Goal: Task Accomplishment & Management: Manage account settings

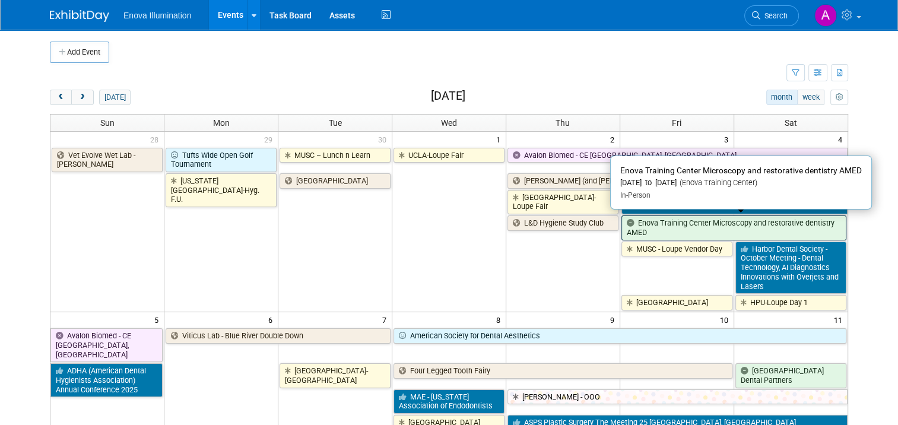
click at [723, 224] on link "Enova Training Center Microscopy and restorative dentistry AMED" at bounding box center [733, 227] width 225 height 24
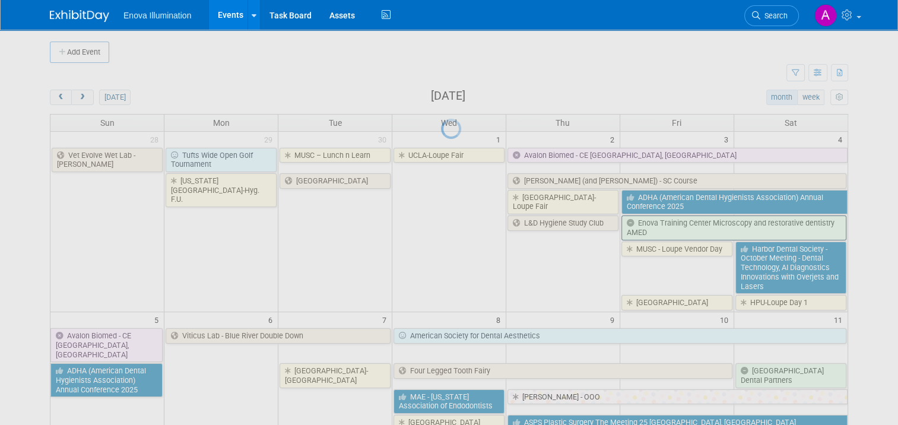
click at [458, 224] on div at bounding box center [449, 212] width 17 height 425
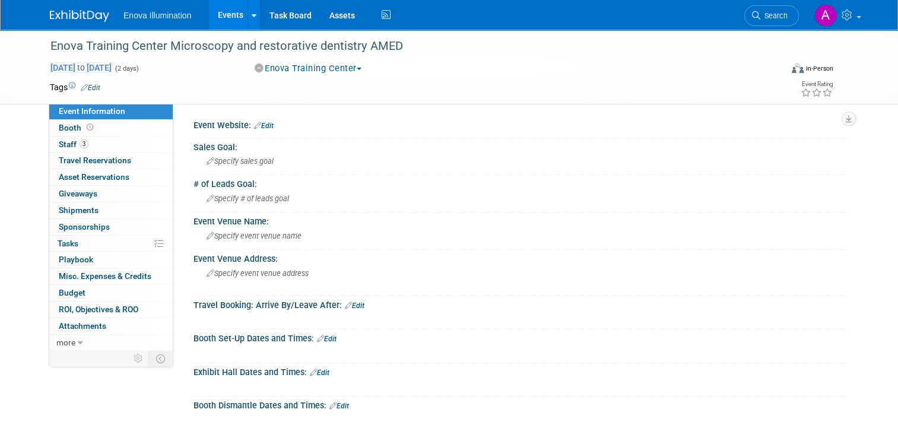
click at [85, 63] on span "Oct 3, 2025 to Oct 4, 2025" at bounding box center [81, 67] width 62 height 11
select select "9"
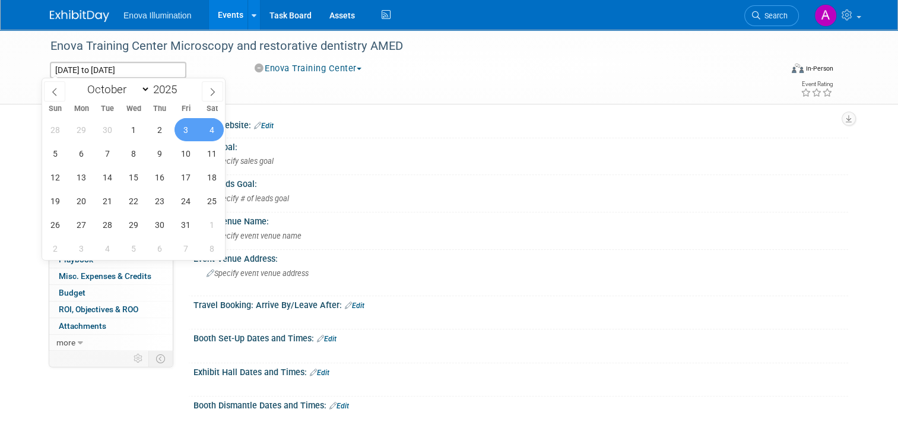
click at [188, 130] on span "3" at bounding box center [185, 129] width 23 height 23
type input "[DATE]"
click at [188, 130] on span "3" at bounding box center [185, 129] width 23 height 23
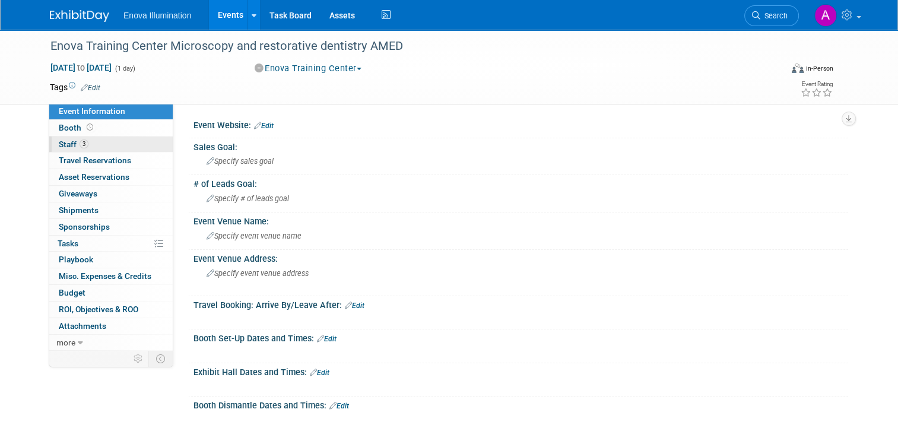
click at [113, 144] on link "3 Staff 3" at bounding box center [110, 144] width 123 height 16
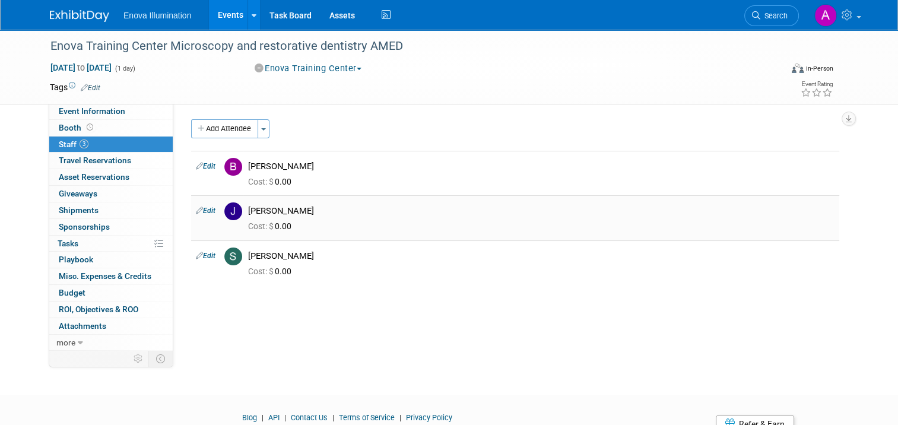
click at [196, 211] on icon at bounding box center [199, 210] width 7 height 12
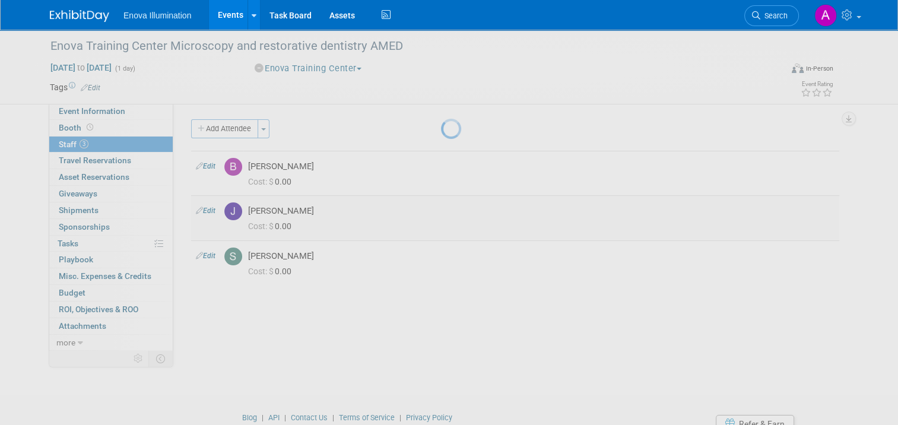
select select "96150e72-7cb6-493f-9f6f-21890b7efbdf"
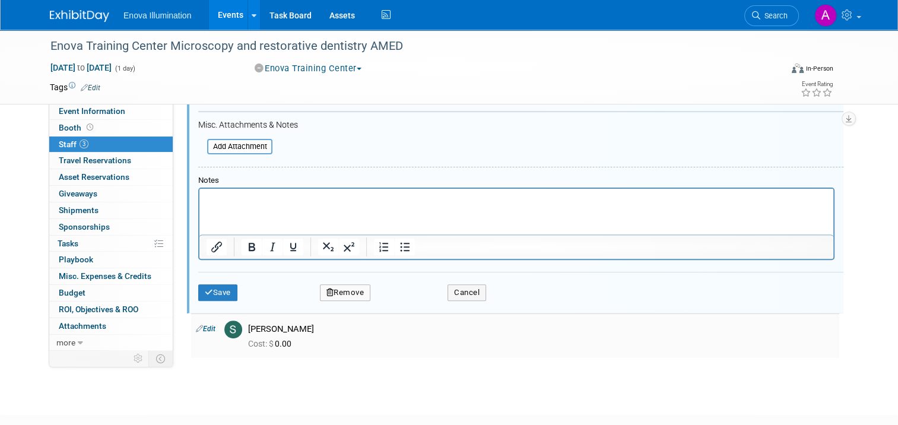
scroll to position [358, 0]
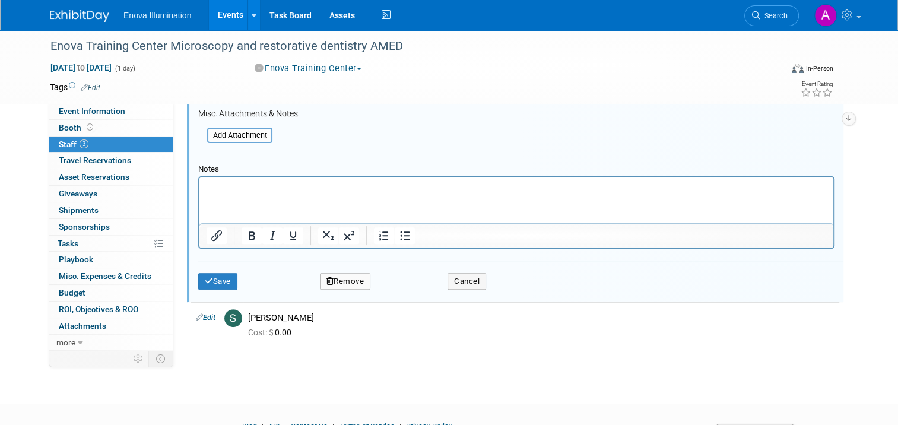
click at [352, 278] on button "Remove" at bounding box center [345, 281] width 51 height 17
click at [405, 290] on link "Yes" at bounding box center [410, 287] width 34 height 19
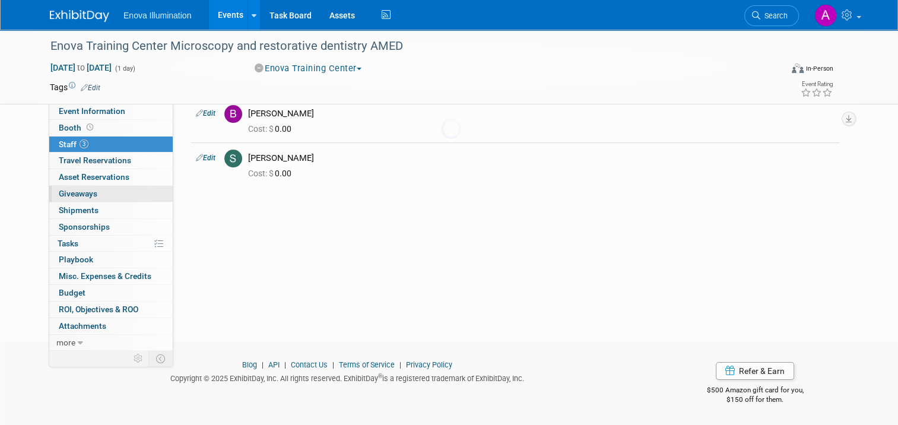
scroll to position [52, 0]
click at [201, 158] on link "Edit" at bounding box center [206, 158] width 20 height 8
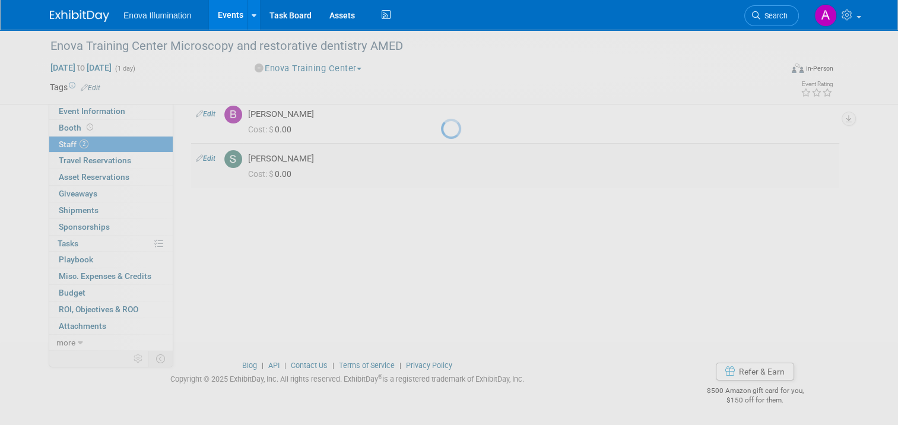
select select "fa2bf37f-f880-4bc4-90a5-a31cd2d0c599"
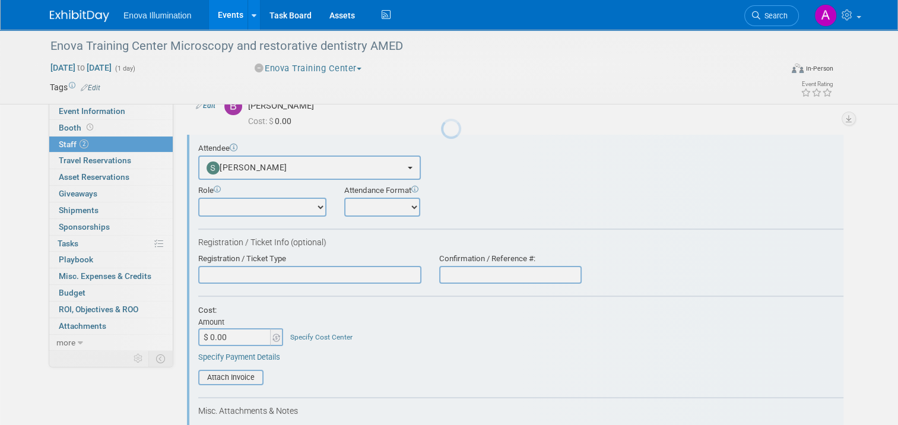
scroll to position [0, 0]
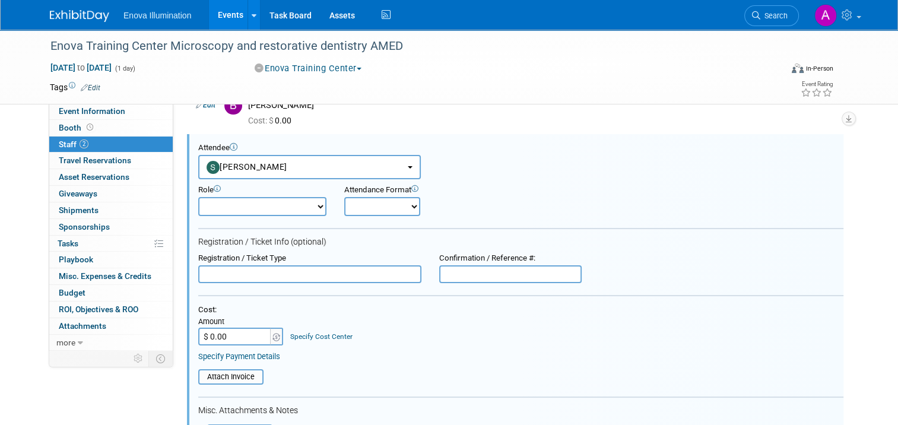
click at [351, 136] on div "Attendee <img src="https://www.exhibitday.com/Images/Unassigned-User-Icon.png" …" at bounding box center [515, 359] width 656 height 451
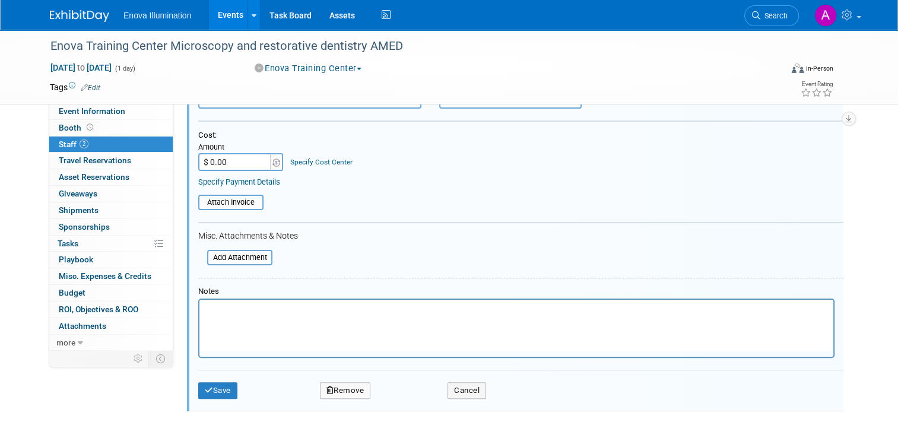
scroll to position [358, 0]
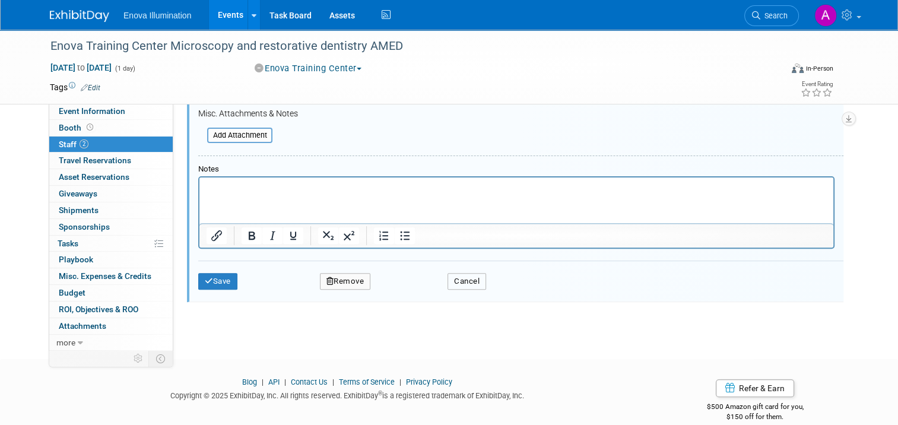
click at [469, 281] on button "Cancel" at bounding box center [466, 281] width 39 height 17
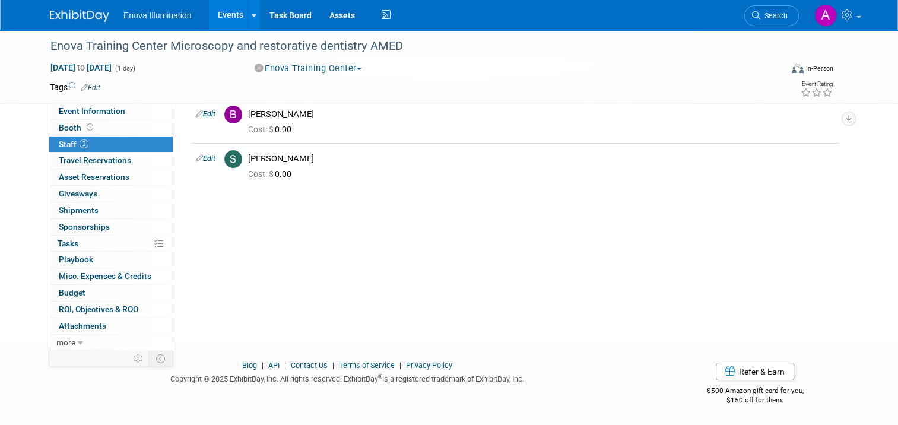
scroll to position [0, 0]
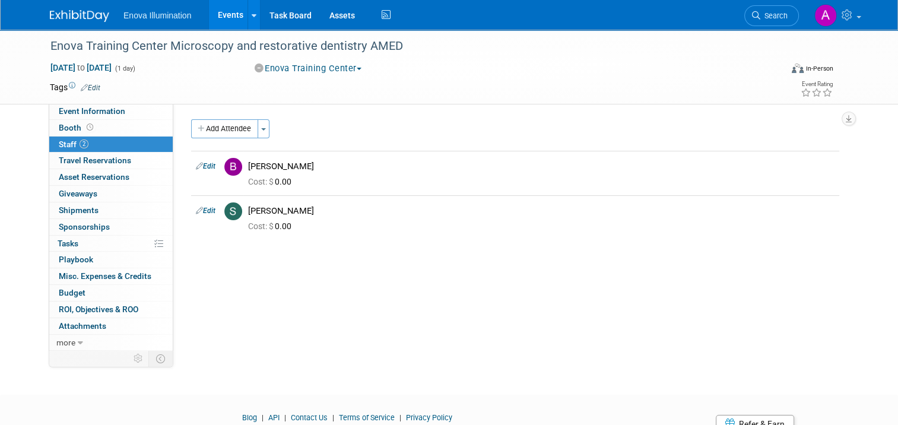
click at [64, 12] on img at bounding box center [79, 16] width 59 height 12
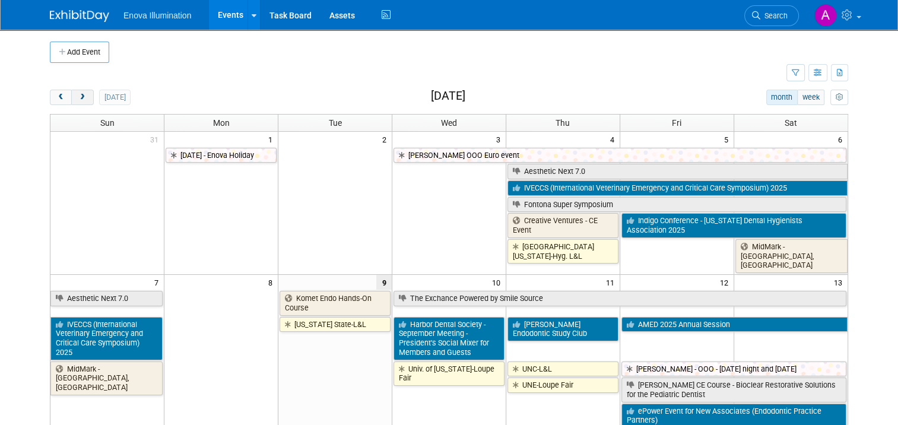
click at [73, 102] on button "next" at bounding box center [82, 97] width 22 height 15
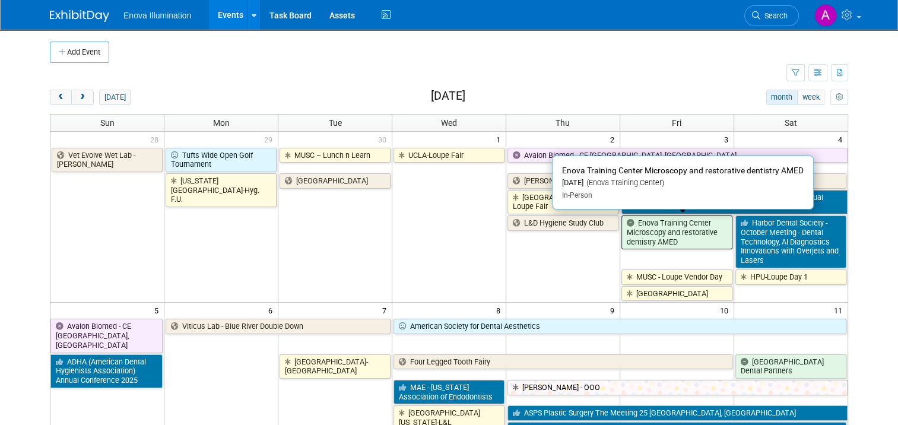
click at [681, 233] on link "Enova Training Center Microscopy and restorative dentistry AMED" at bounding box center [676, 232] width 111 height 34
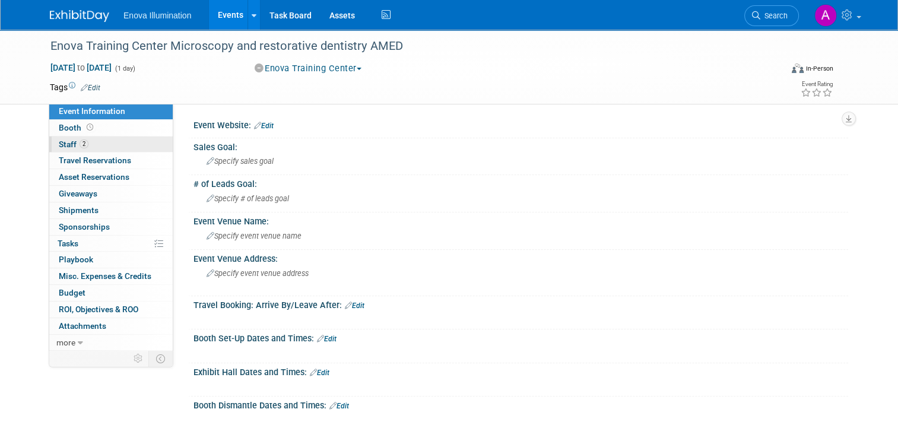
click at [147, 144] on link "2 Staff 2" at bounding box center [110, 144] width 123 height 16
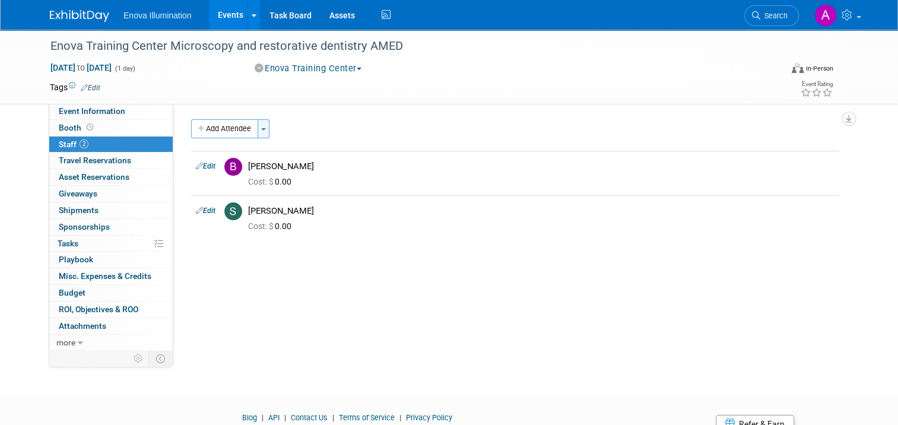
click at [259, 131] on button "Toggle Dropdown" at bounding box center [264, 128] width 12 height 19
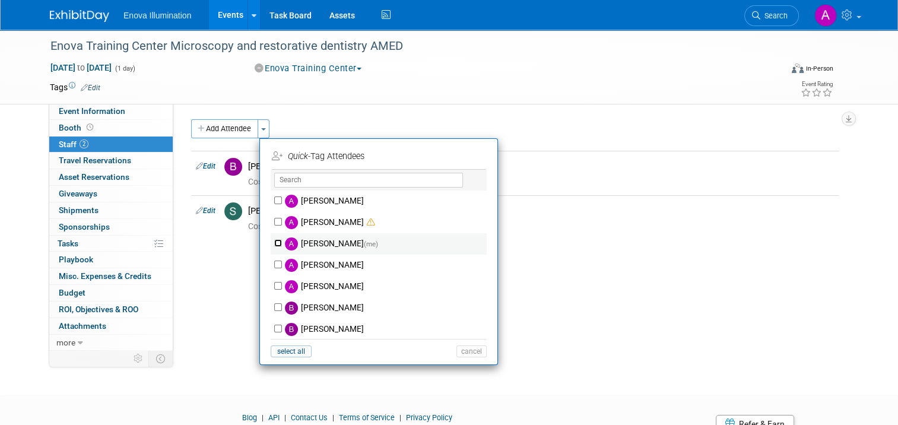
click at [274, 241] on input "Andrea Miller (me)" at bounding box center [278, 243] width 8 height 8
checkbox input "true"
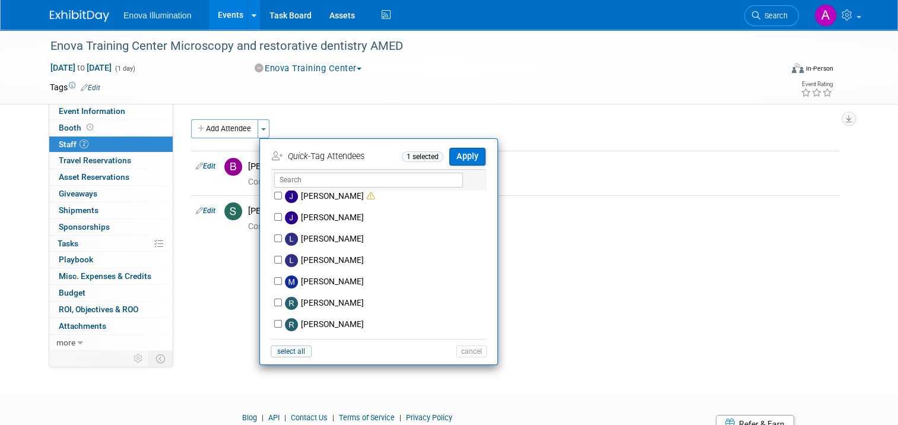
scroll to position [534, 0]
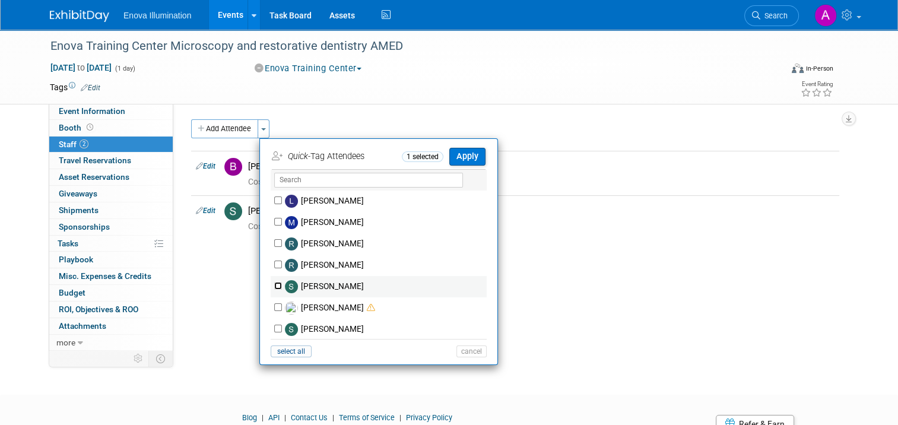
click at [274, 285] on input "Sam Colton" at bounding box center [278, 286] width 8 height 8
checkbox input "true"
click at [463, 158] on button "Apply" at bounding box center [467, 156] width 36 height 17
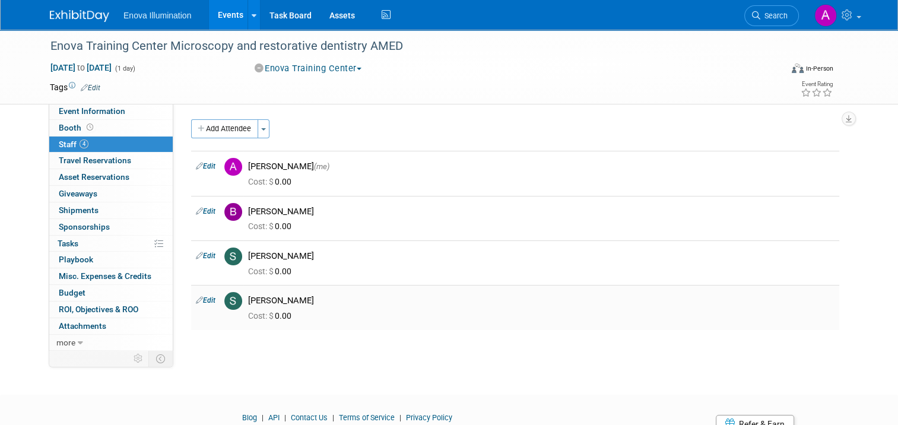
click at [203, 299] on link "Edit" at bounding box center [206, 300] width 20 height 8
select select "fa2bf37f-f880-4bc4-90a5-a31cd2d0c599"
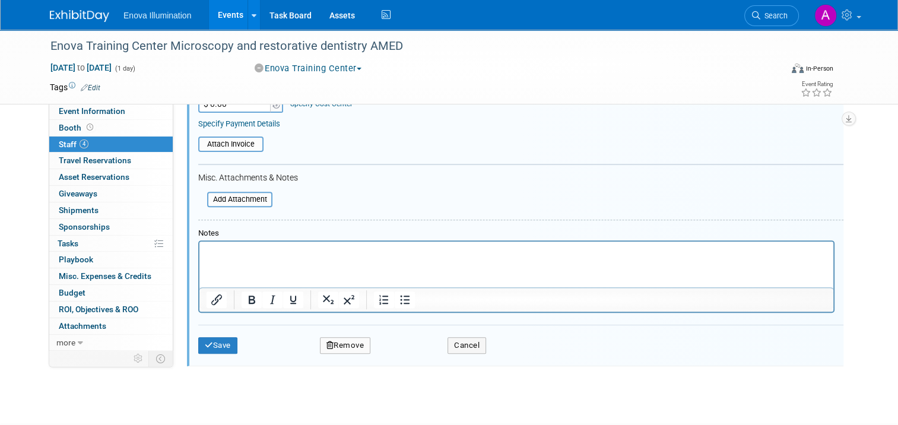
scroll to position [447, 0]
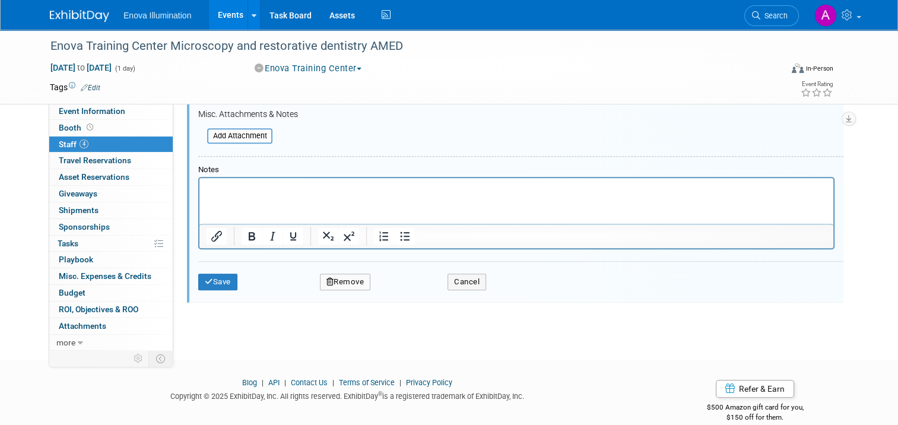
click at [345, 278] on button "Remove" at bounding box center [345, 282] width 51 height 17
click at [398, 285] on icon at bounding box center [401, 288] width 7 height 7
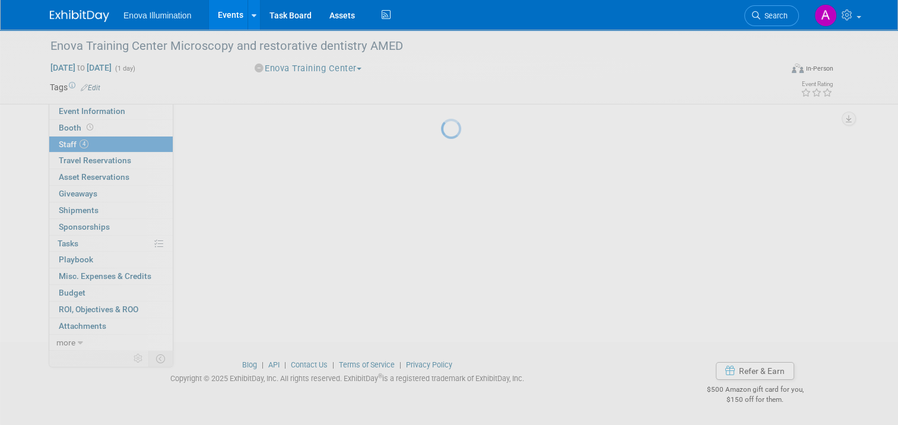
scroll to position [52, 0]
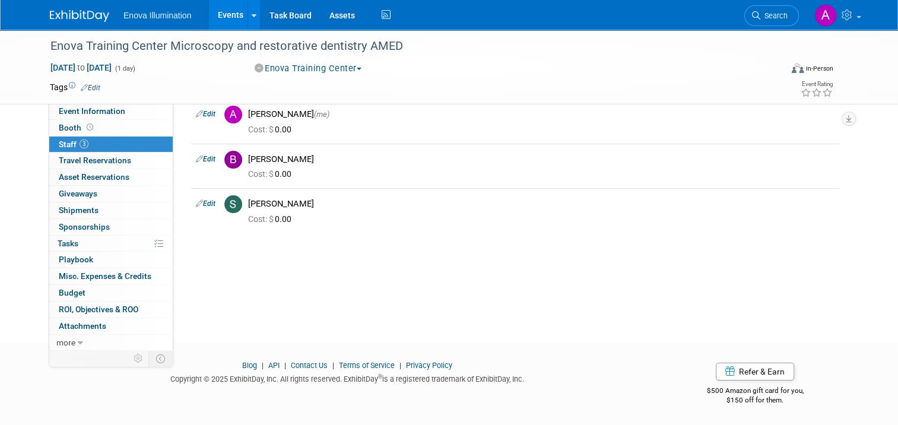
click at [59, 17] on img at bounding box center [79, 16] width 59 height 12
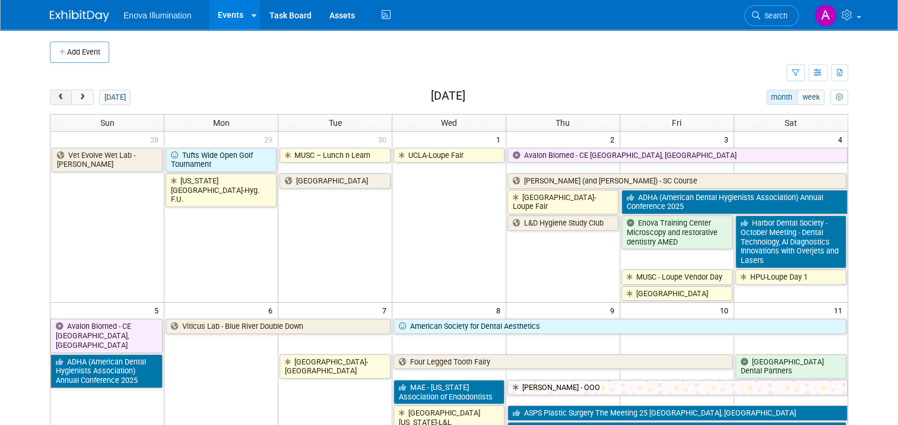
click at [57, 99] on span "prev" at bounding box center [60, 98] width 9 height 8
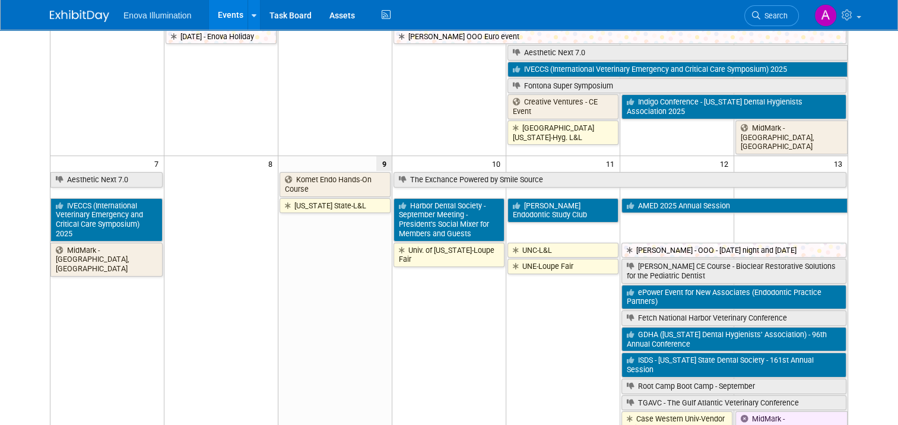
scroll to position [178, 0]
